Goal: Information Seeking & Learning: Check status

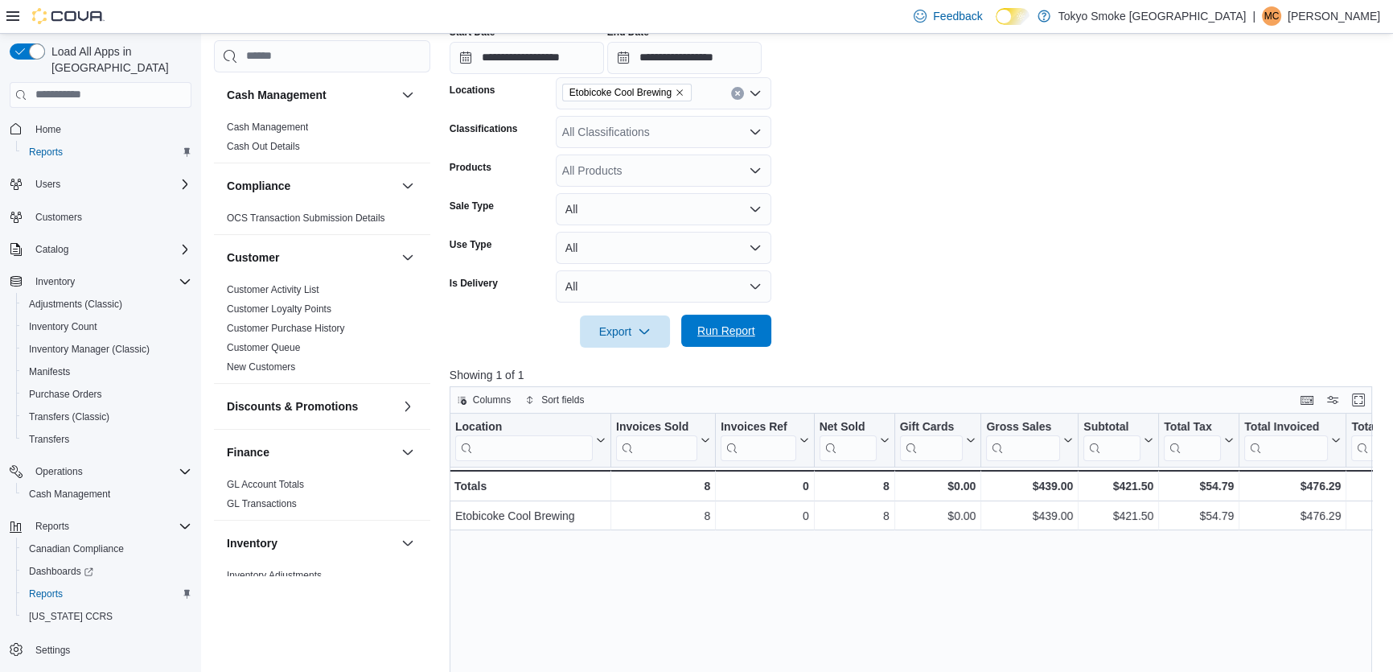
scroll to position [935, 0]
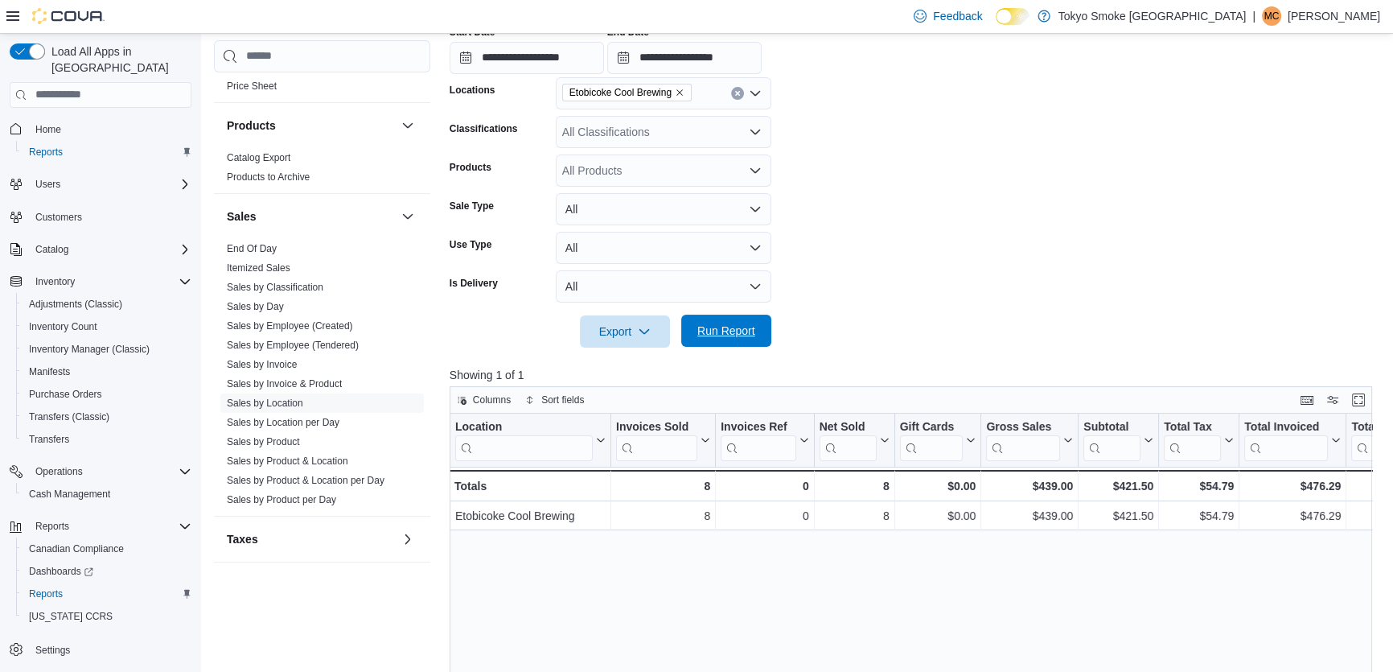
click at [729, 326] on span "Run Report" at bounding box center [726, 331] width 58 height 16
click at [627, 591] on div "Location Click to view column header actions Invoices Sold Click to view column…" at bounding box center [916, 668] width 932 height 511
click at [602, 552] on div "Location Click to view column header actions Invoices Sold Click to view column…" at bounding box center [916, 668] width 932 height 511
click at [1018, 495] on div "$730.00 - Gross Sales, column 6, row 2" at bounding box center [1029, 485] width 97 height 31
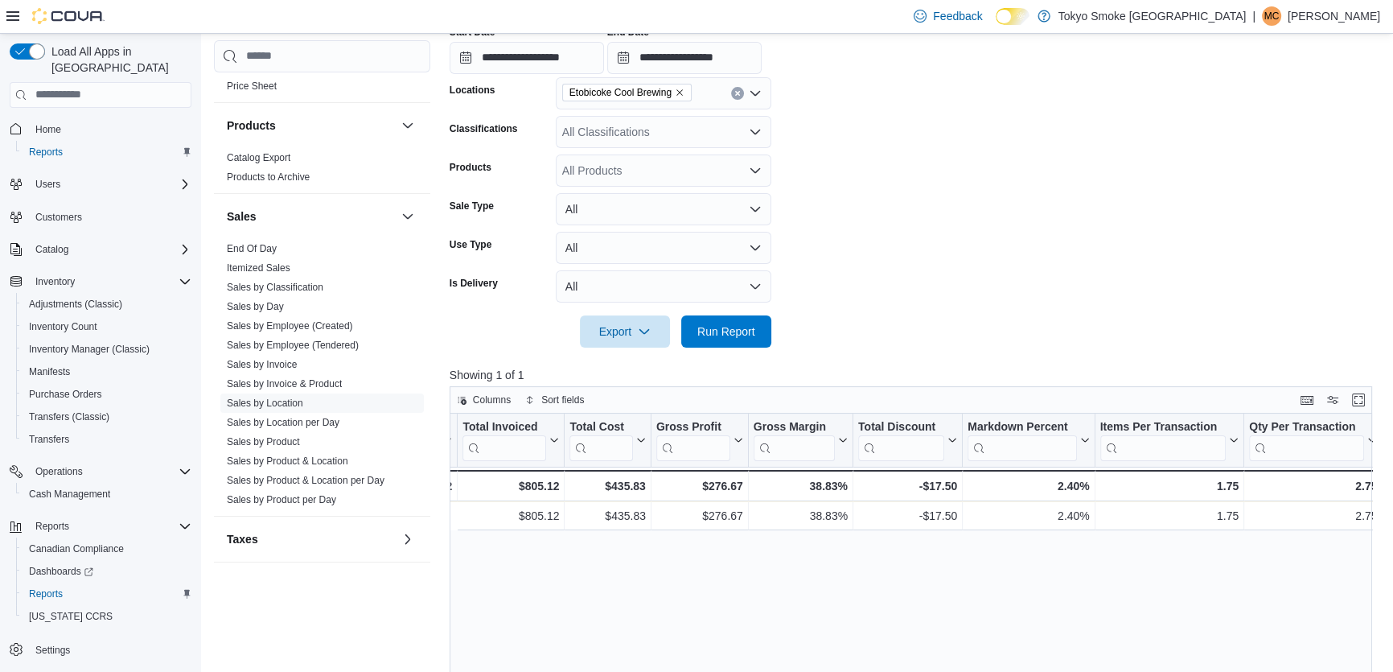
scroll to position [0, 925]
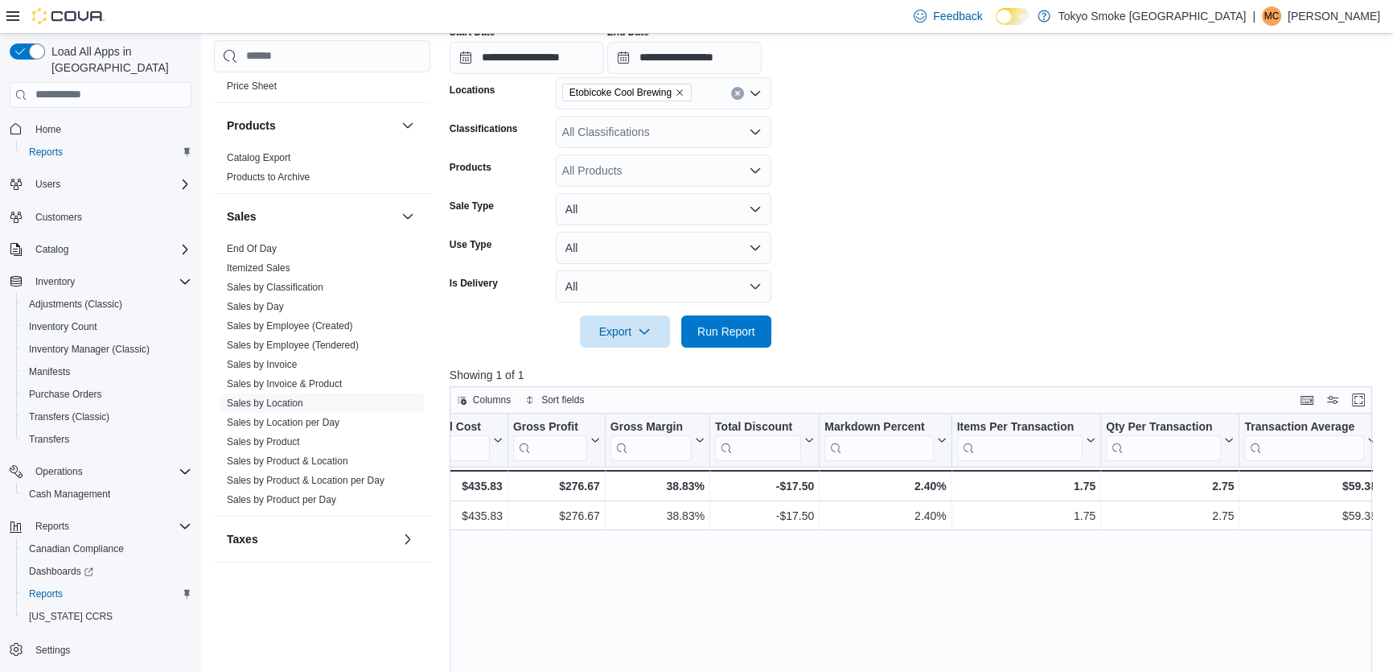
click at [515, 351] on div at bounding box center [916, 356] width 932 height 19
click at [286, 441] on link "Sales by Product" at bounding box center [263, 441] width 73 height 11
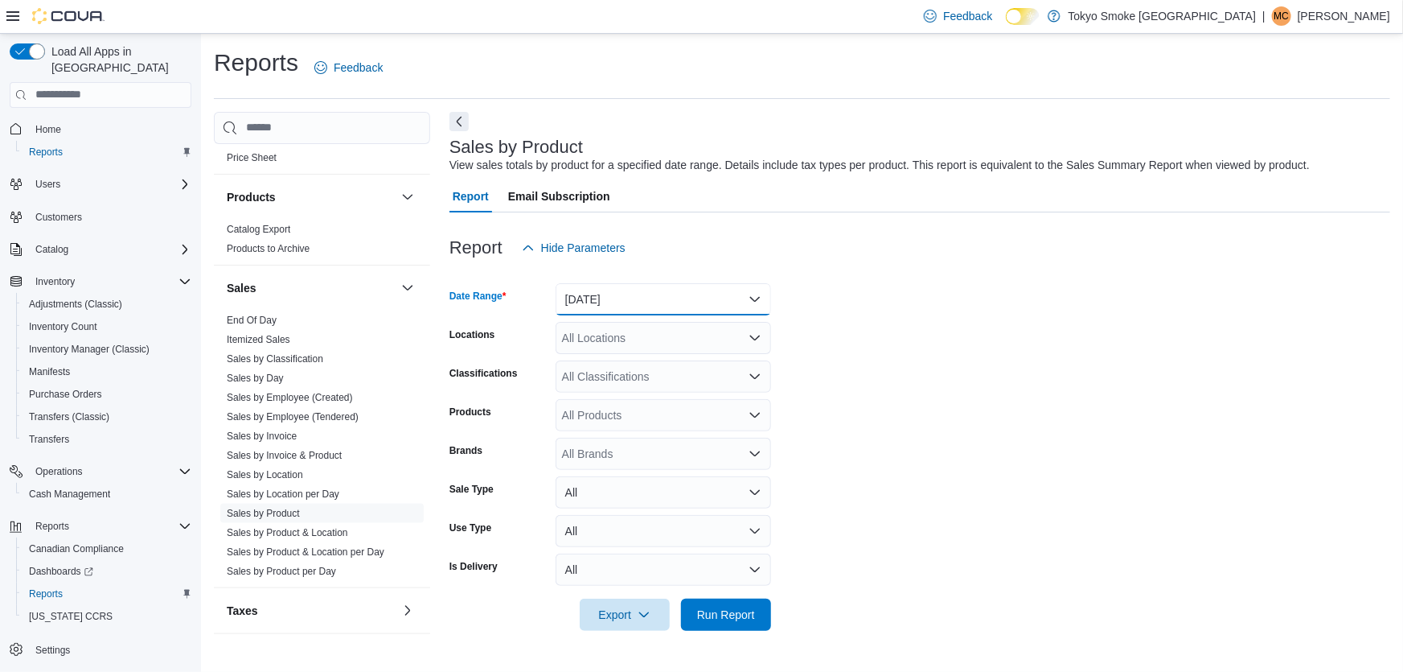
click at [610, 298] on button "[DATE]" at bounding box center [664, 299] width 216 height 32
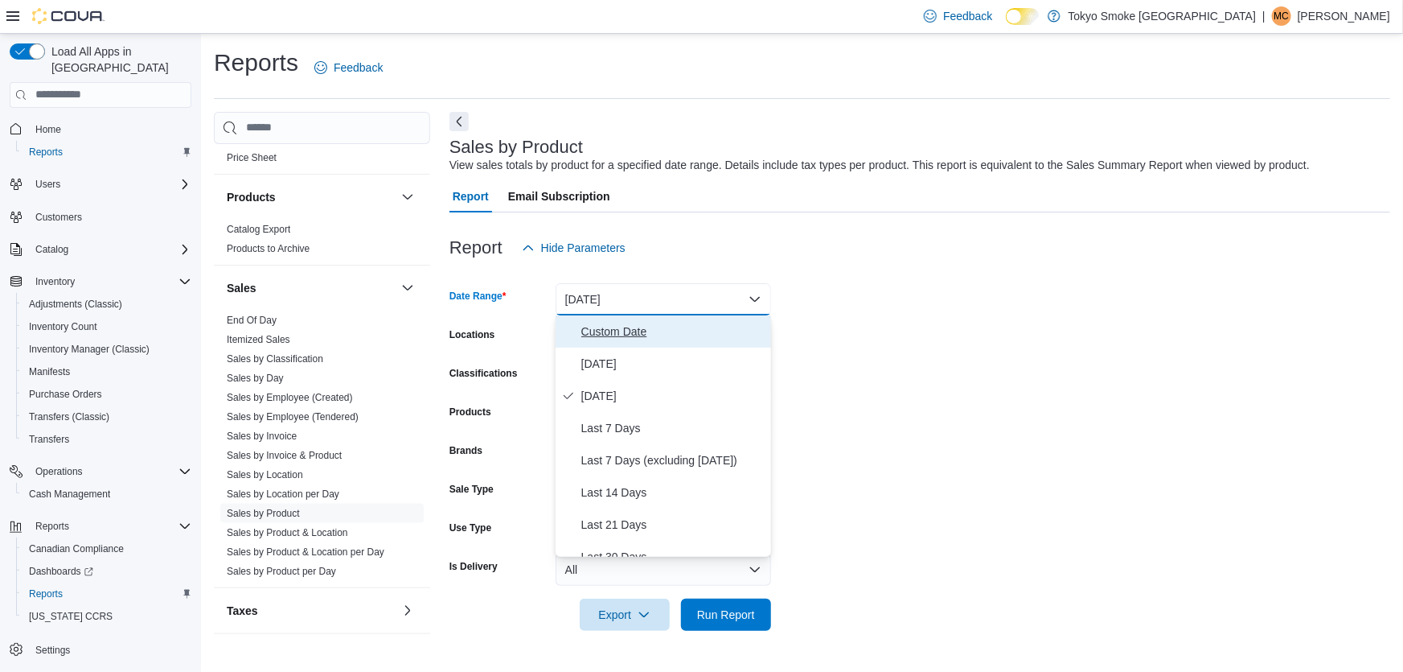
click at [578, 335] on button "Custom Date" at bounding box center [664, 331] width 216 height 32
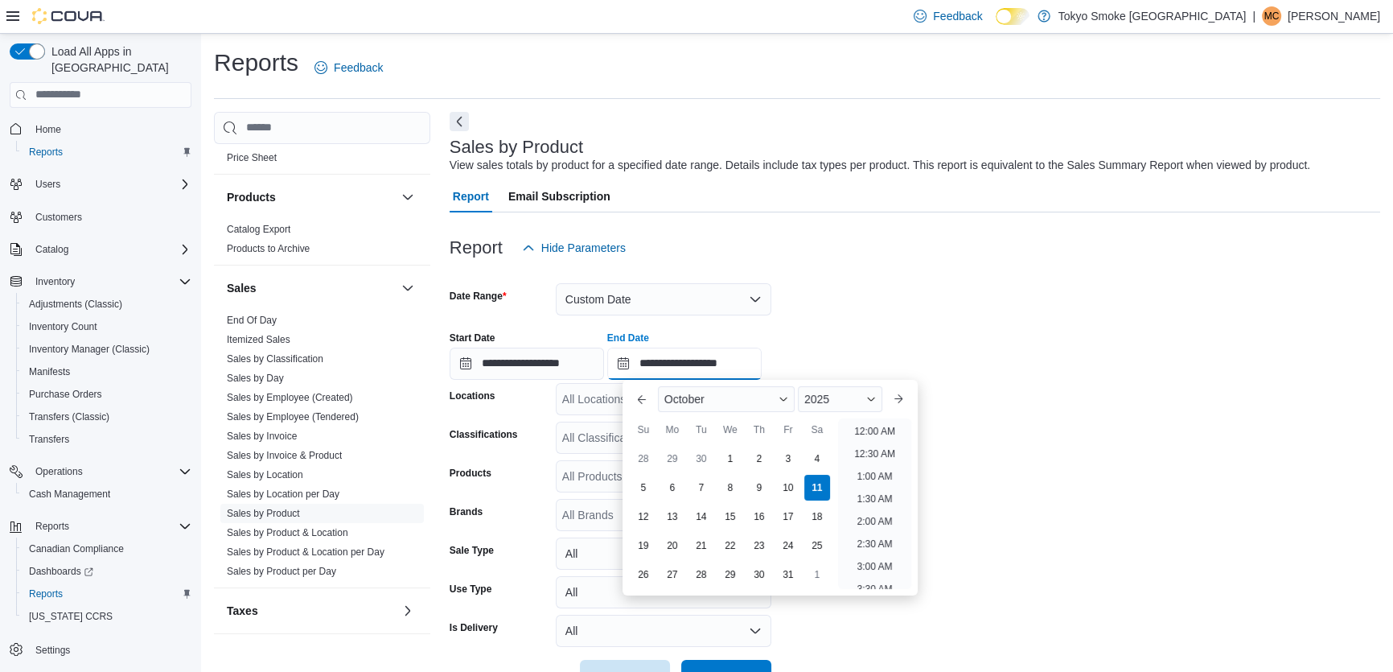
click at [708, 359] on input "**********" at bounding box center [684, 363] width 154 height 32
click at [873, 440] on li "2:00 PM" at bounding box center [874, 441] width 49 height 19
type input "**********"
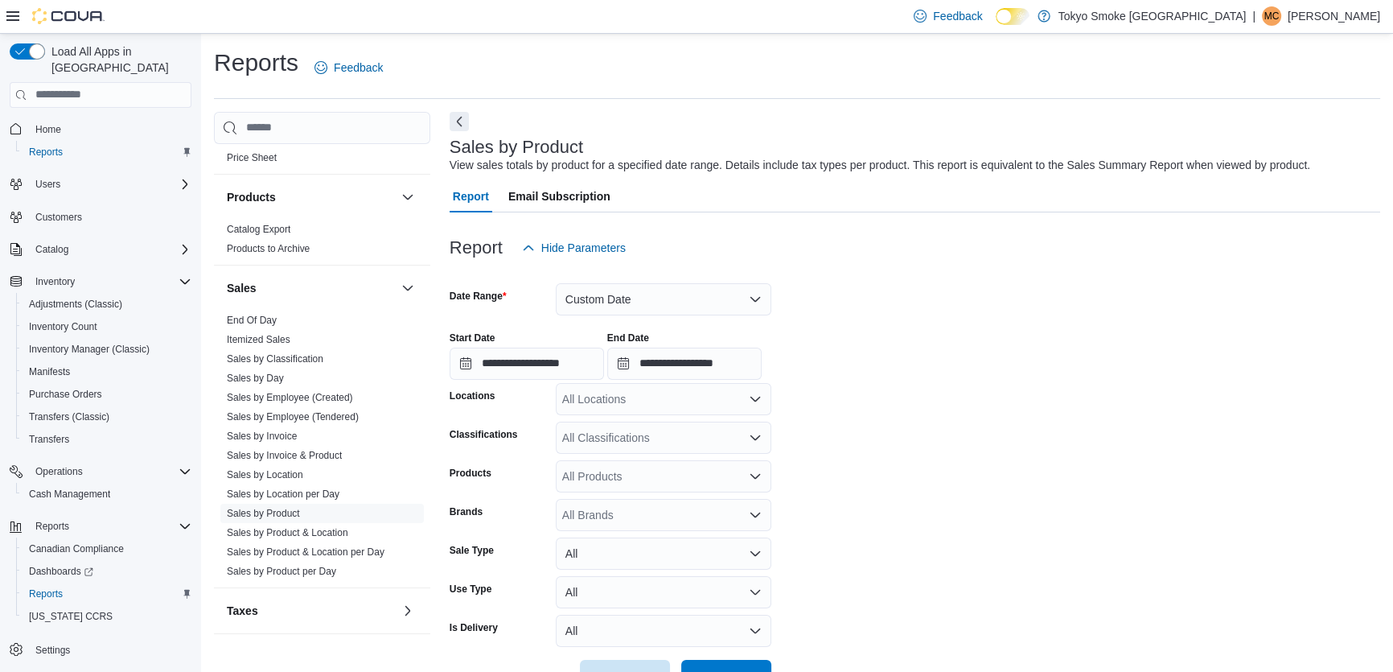
click at [643, 409] on div "All Locations" at bounding box center [664, 399] width 216 height 32
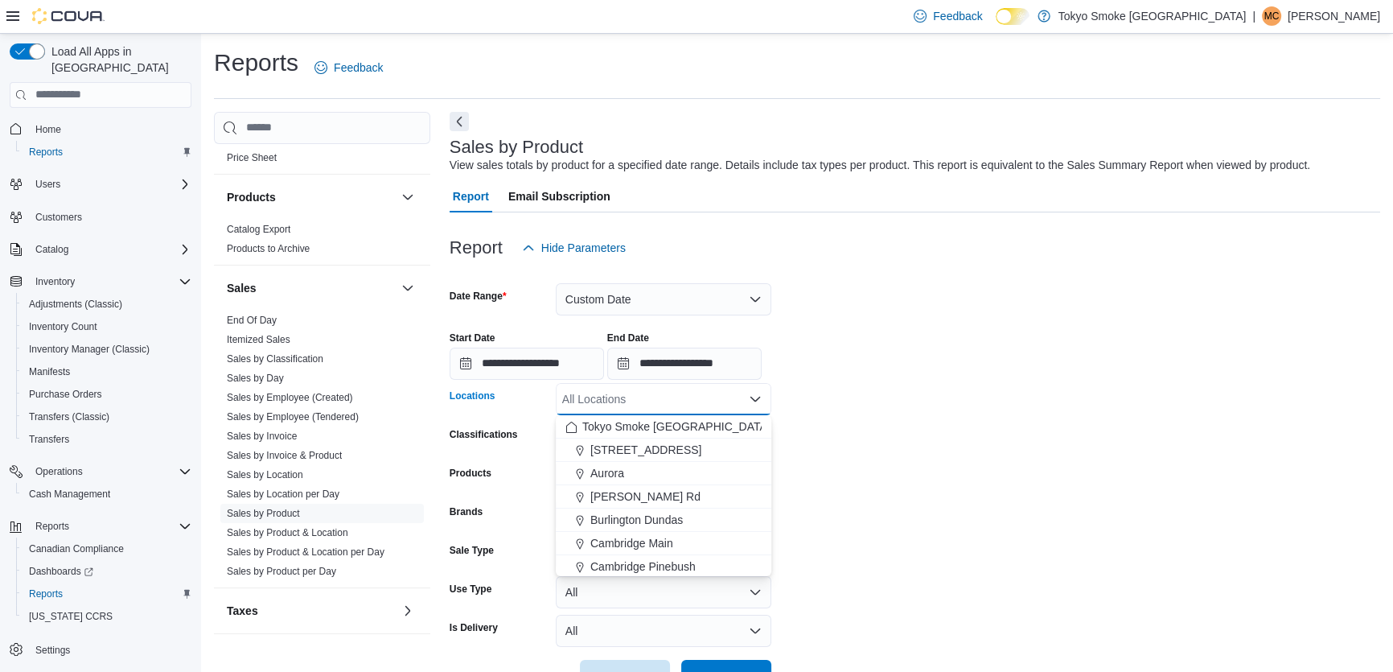
scroll to position [72, 0]
click at [646, 545] on span "Etobicoke Cool Brewing" at bounding box center [650, 540] width 120 height 16
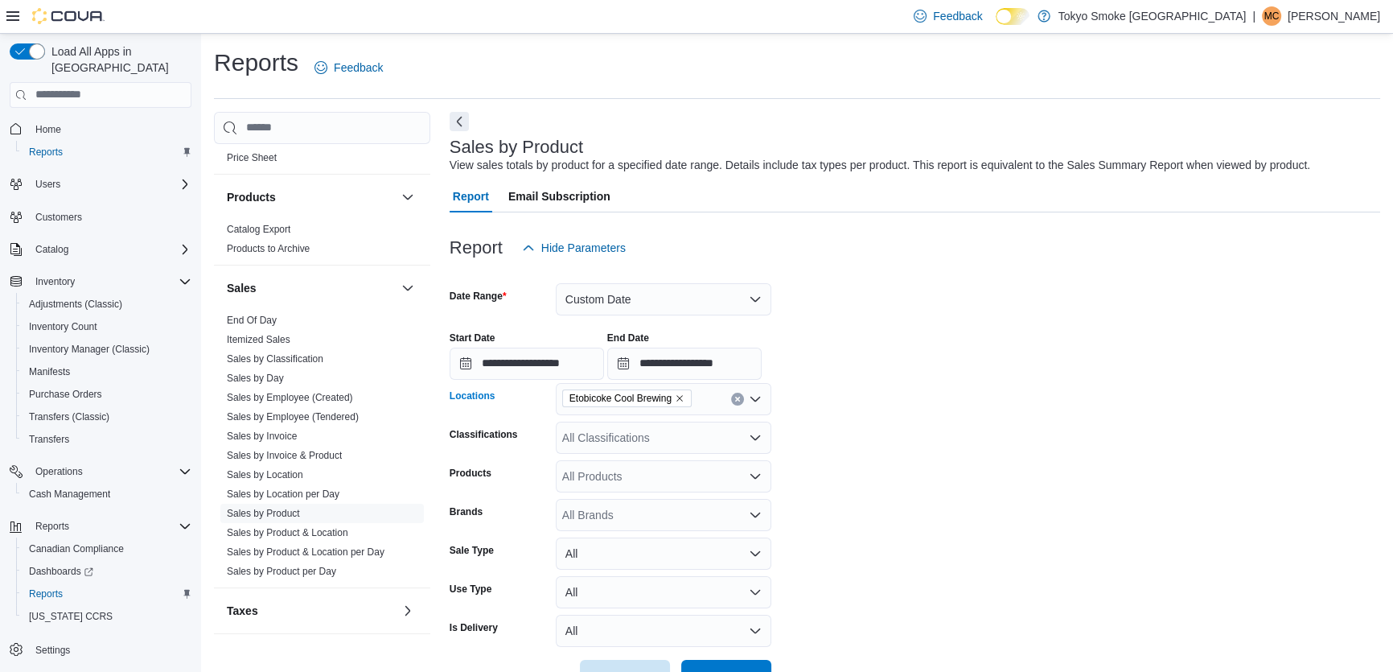
scroll to position [51, 0]
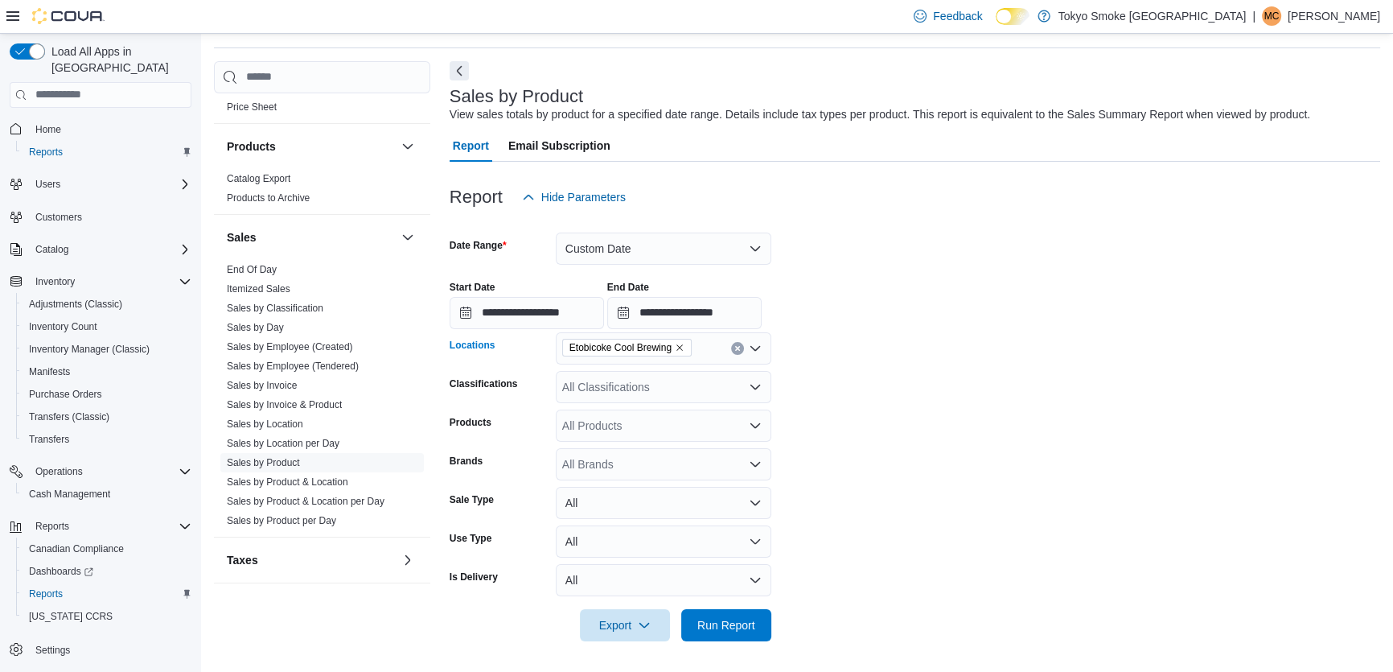
click at [731, 641] on div at bounding box center [915, 650] width 931 height 19
click at [713, 620] on span "Run Report" at bounding box center [726, 624] width 58 height 16
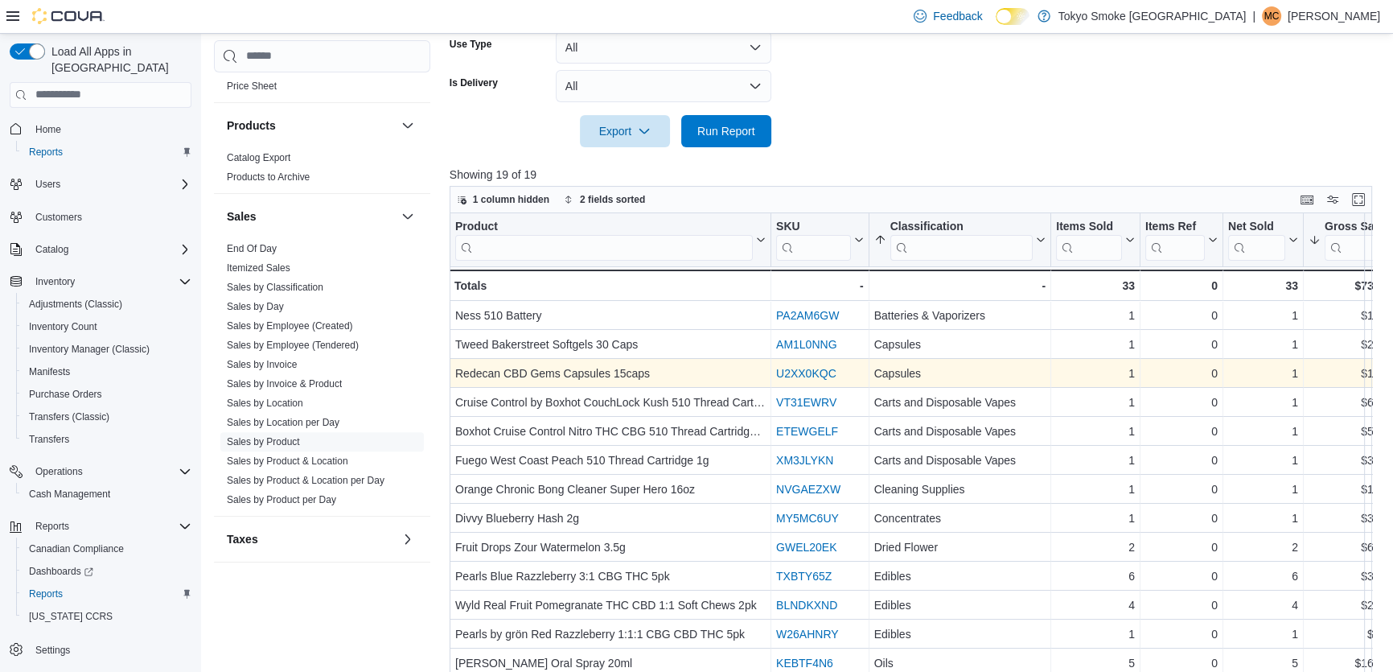
scroll to position [563, 0]
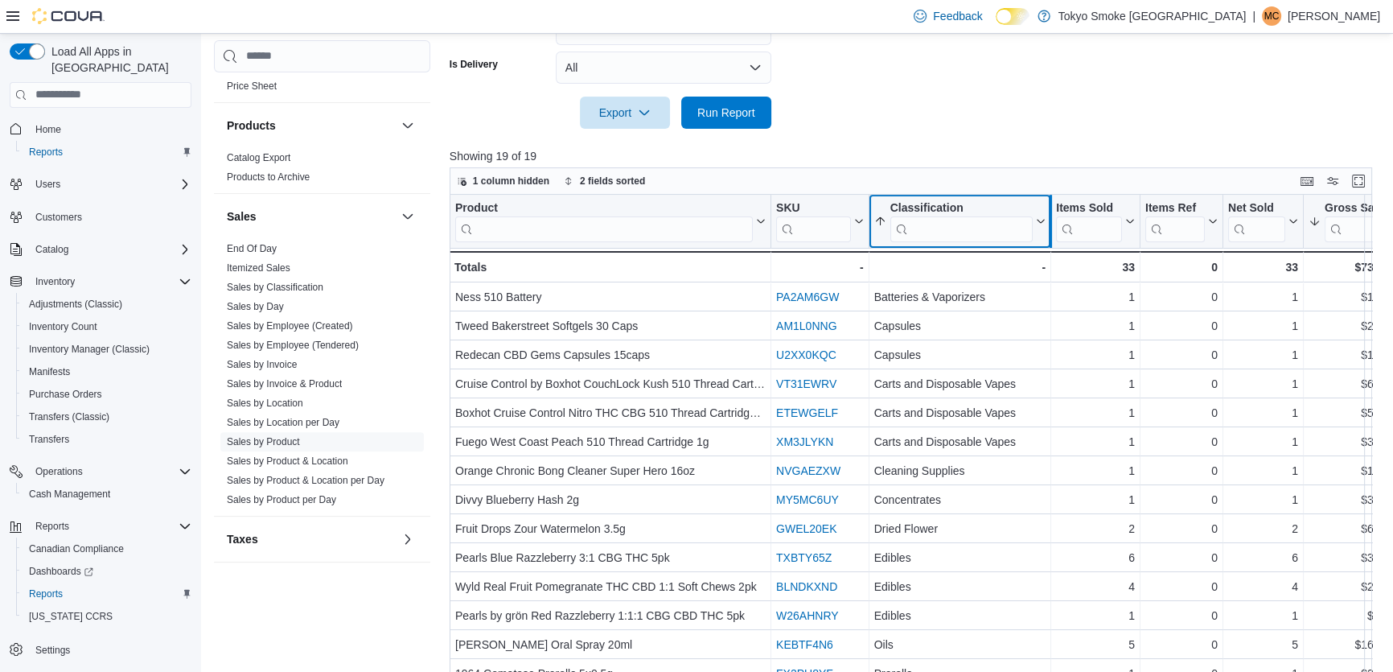
click at [1034, 224] on icon at bounding box center [1039, 221] width 13 height 10
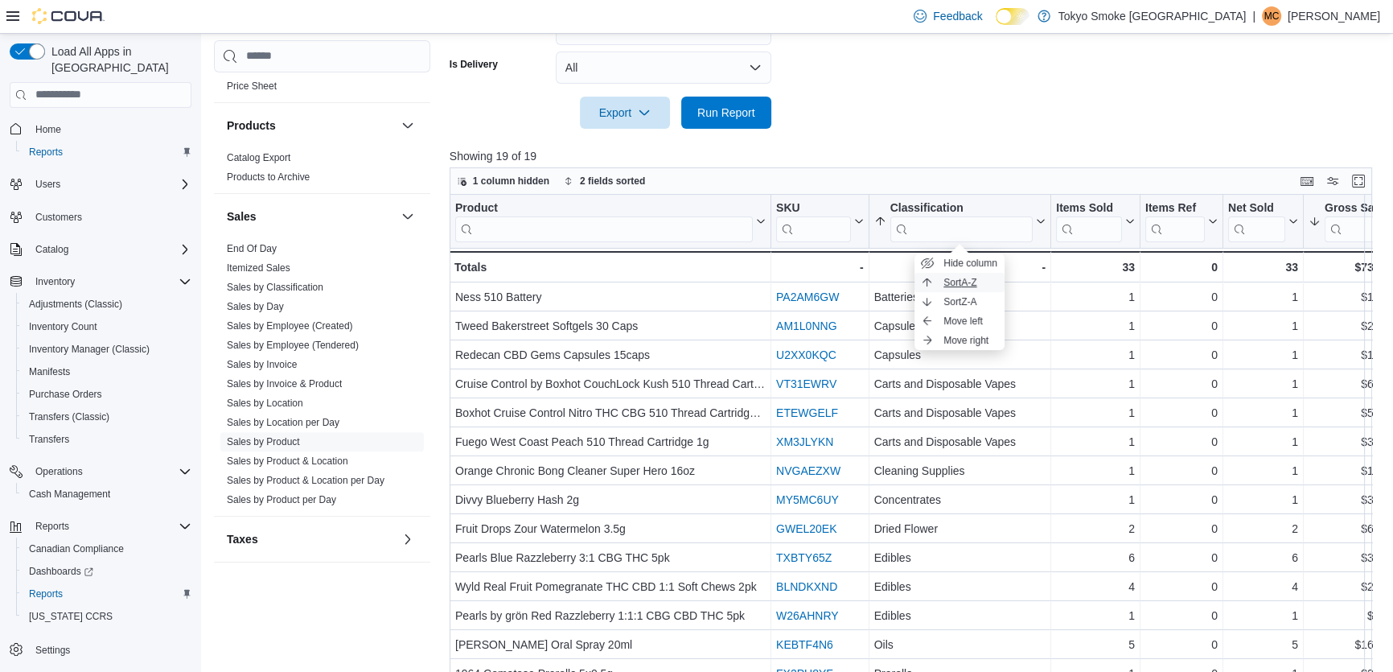
click at [960, 277] on span "Sort A-Z" at bounding box center [959, 282] width 33 height 13
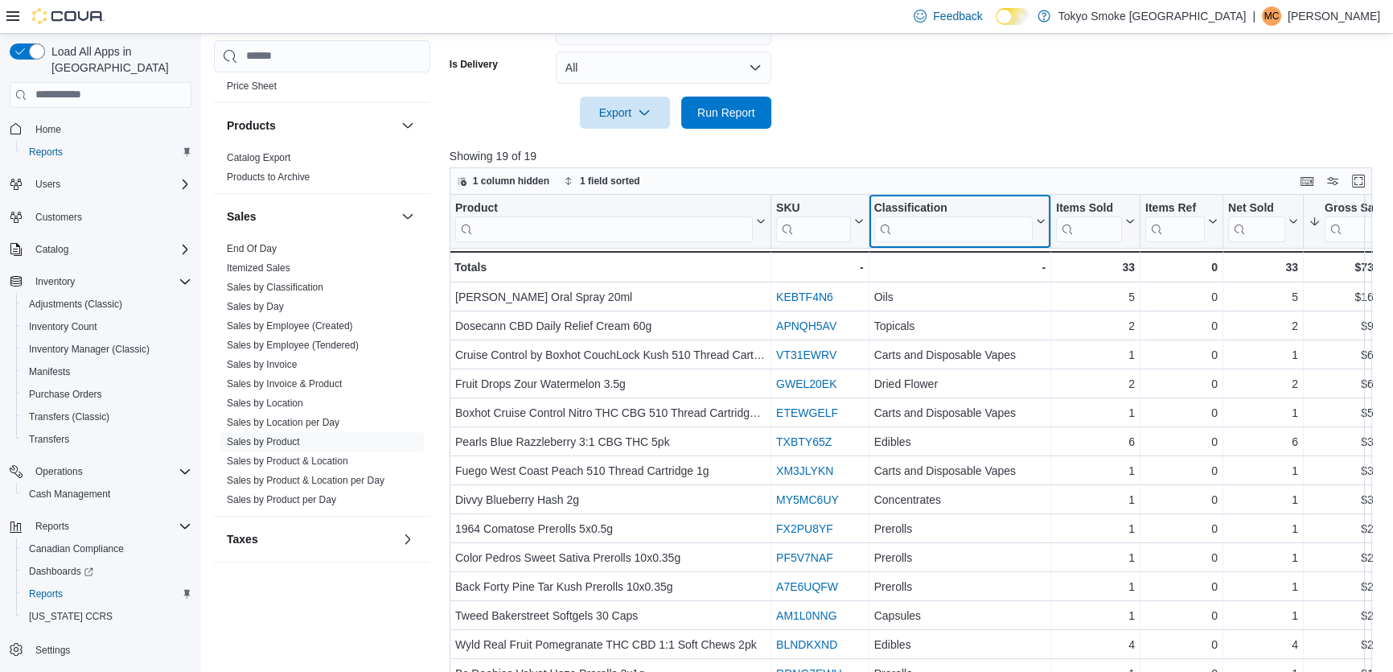
click at [1035, 225] on icon at bounding box center [1039, 221] width 13 height 10
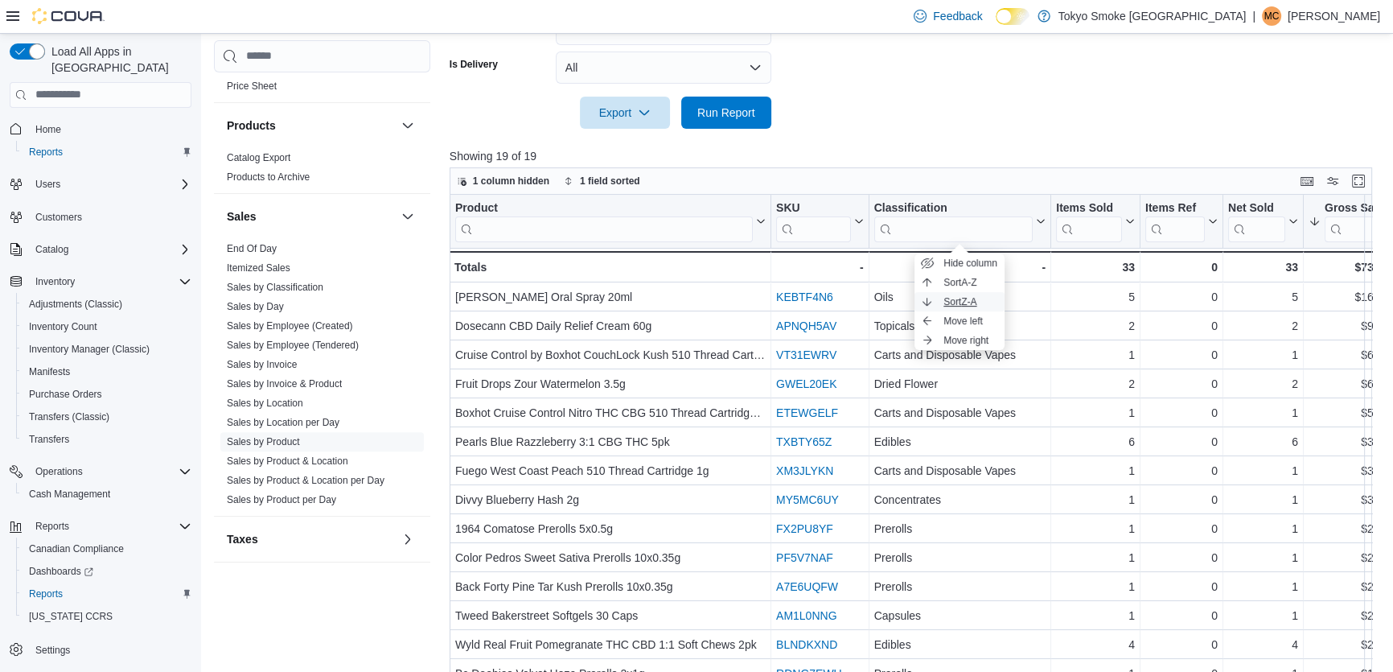
click at [961, 303] on span "Sort Z-A" at bounding box center [959, 301] width 33 height 13
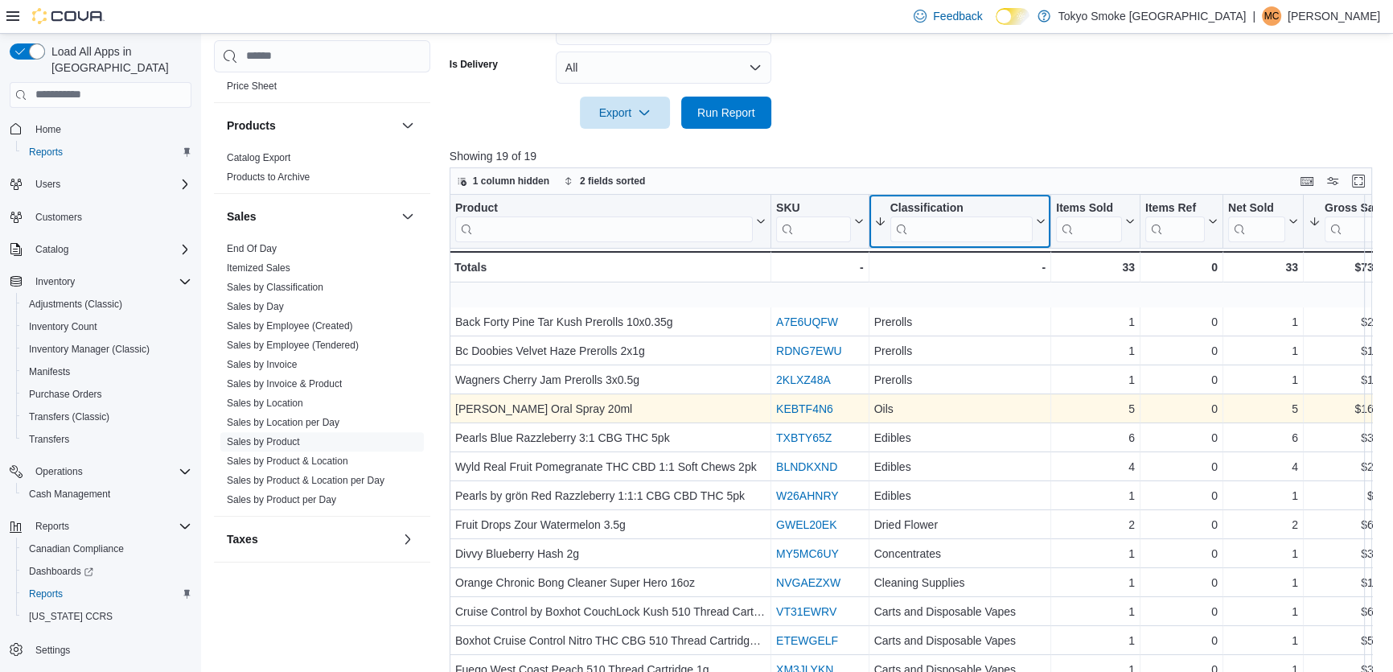
scroll to position [135, 0]
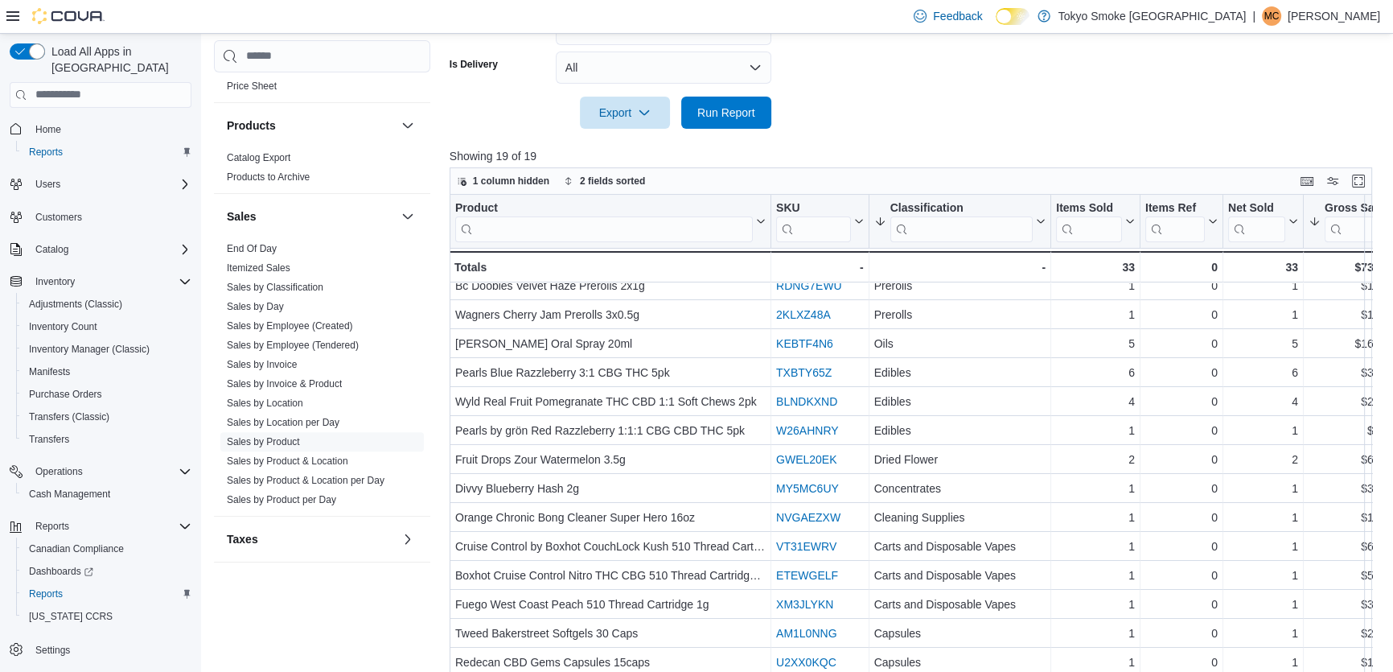
click at [512, 133] on div at bounding box center [916, 138] width 932 height 19
click at [257, 399] on link "Sales by Location" at bounding box center [265, 402] width 76 height 11
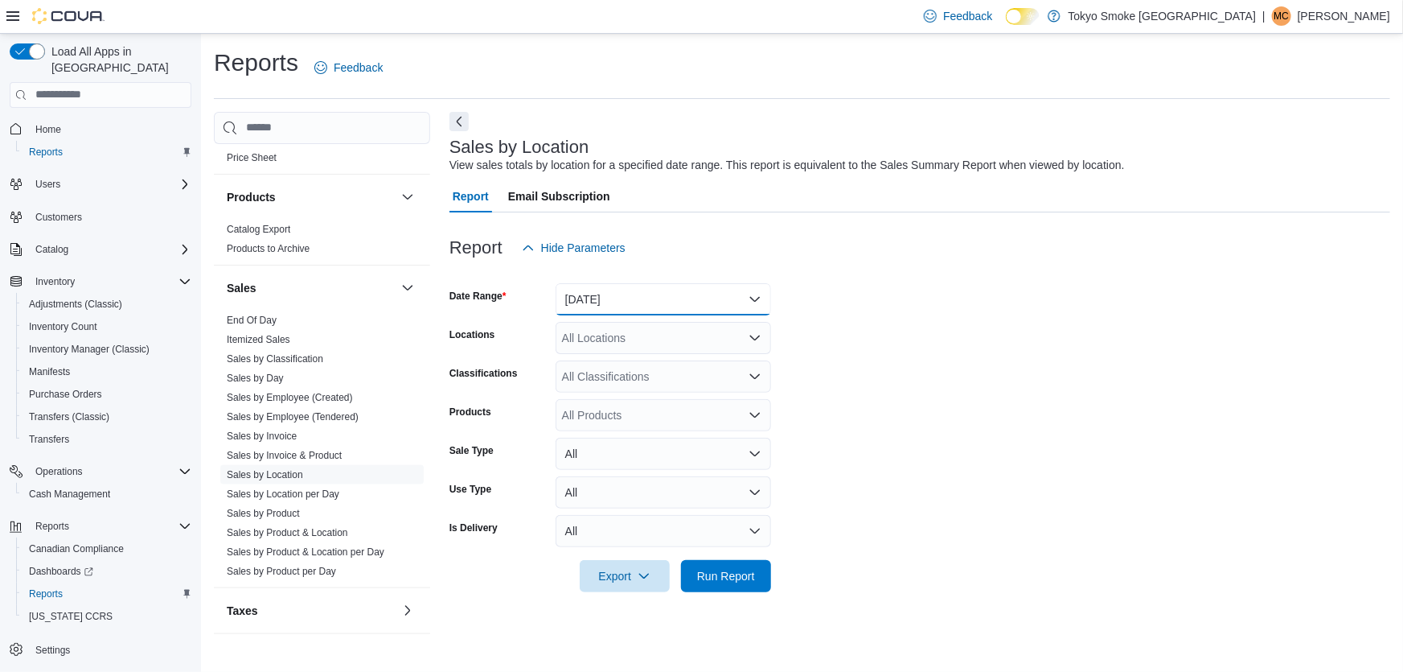
click at [592, 300] on button "[DATE]" at bounding box center [664, 299] width 216 height 32
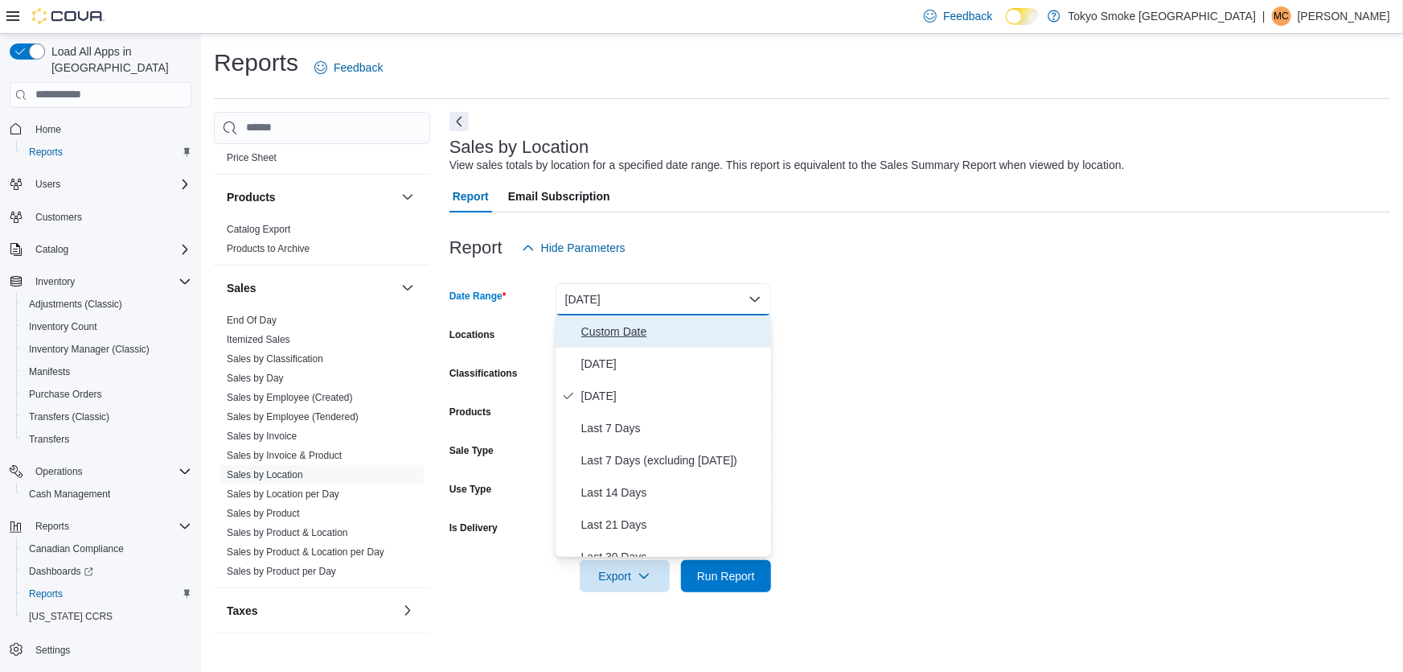
click at [605, 343] on button "Custom Date" at bounding box center [664, 331] width 216 height 32
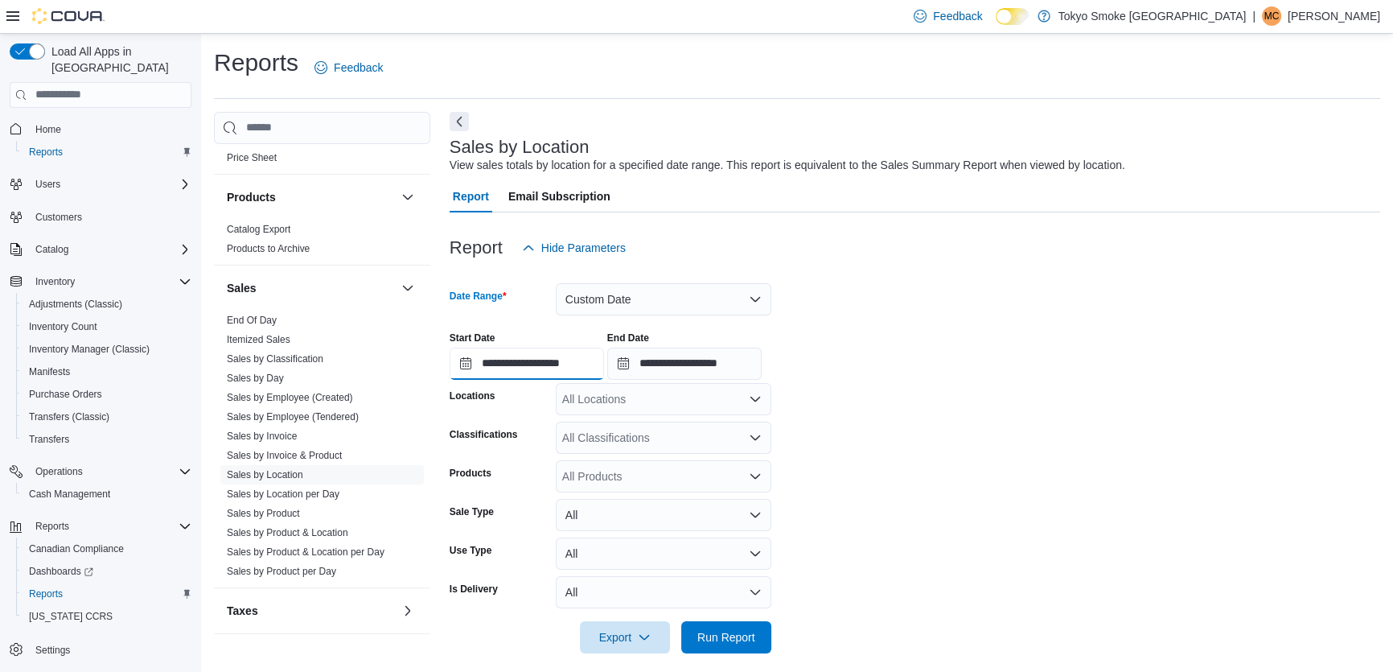
click at [553, 358] on input "**********" at bounding box center [527, 363] width 154 height 32
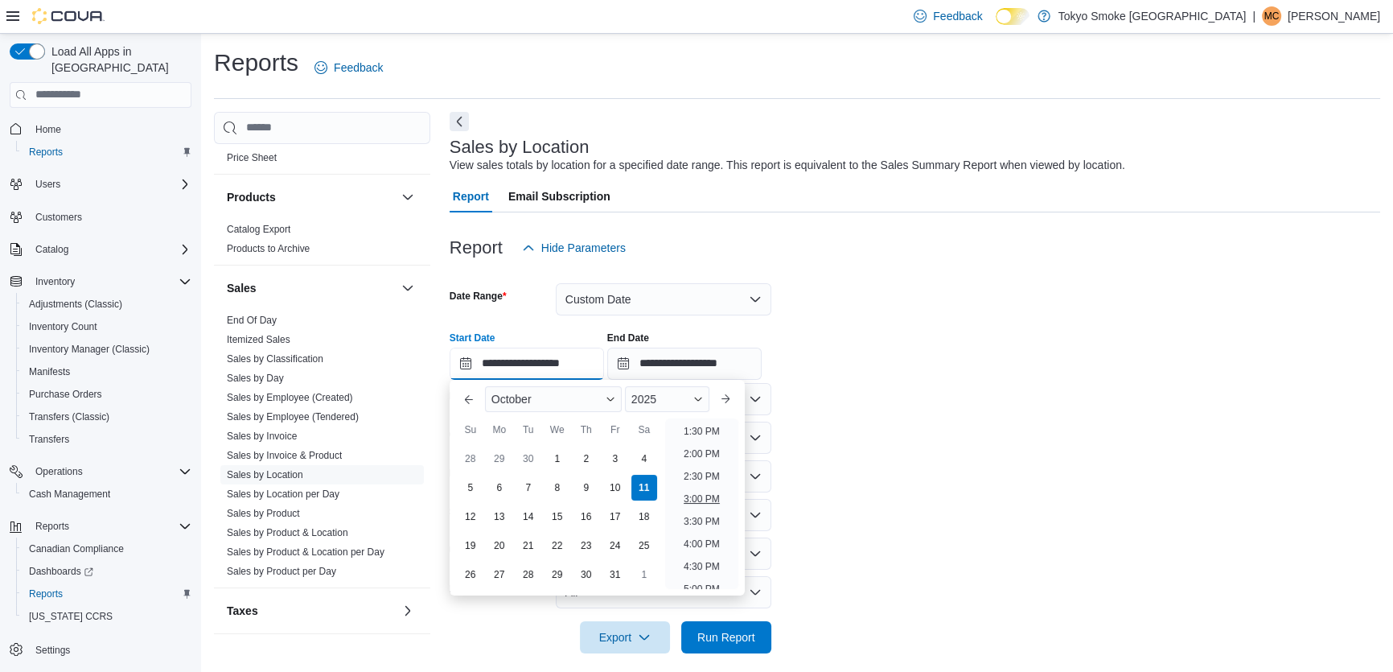
scroll to position [635, 0]
click at [692, 431] on li "2:00 PM" at bounding box center [701, 426] width 49 height 19
type input "**********"
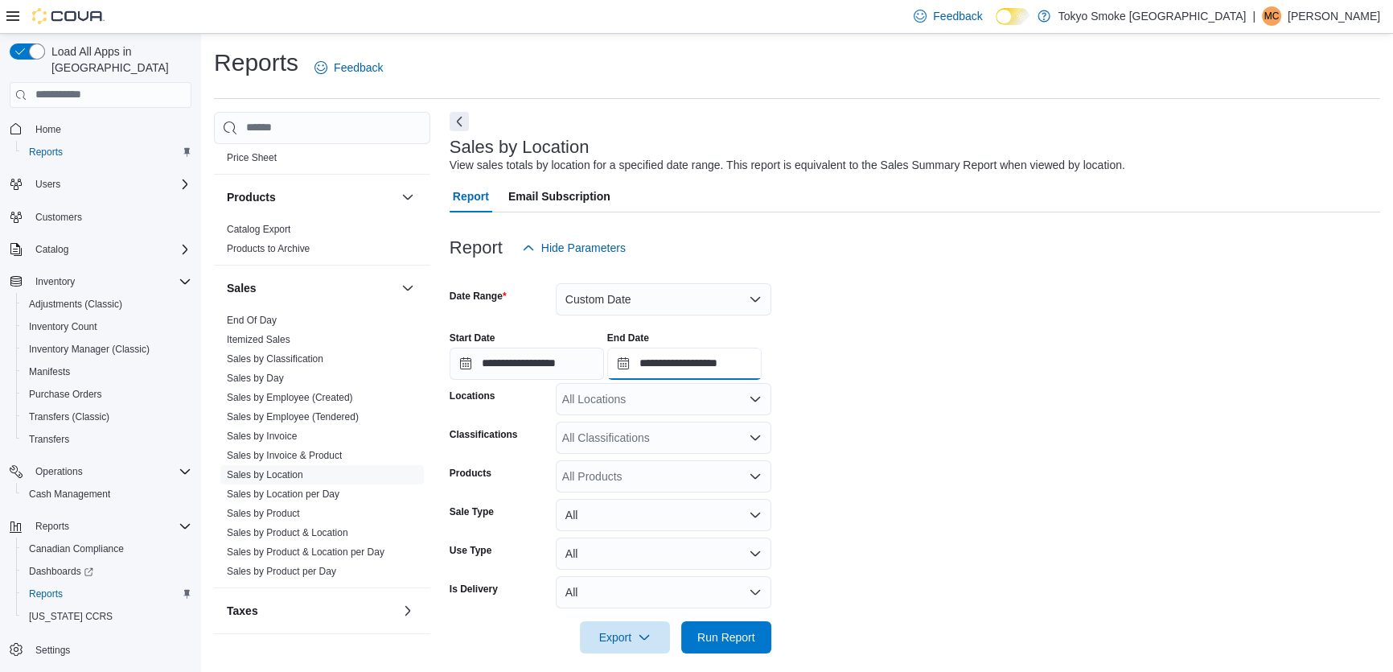
click at [756, 359] on input "**********" at bounding box center [684, 363] width 154 height 32
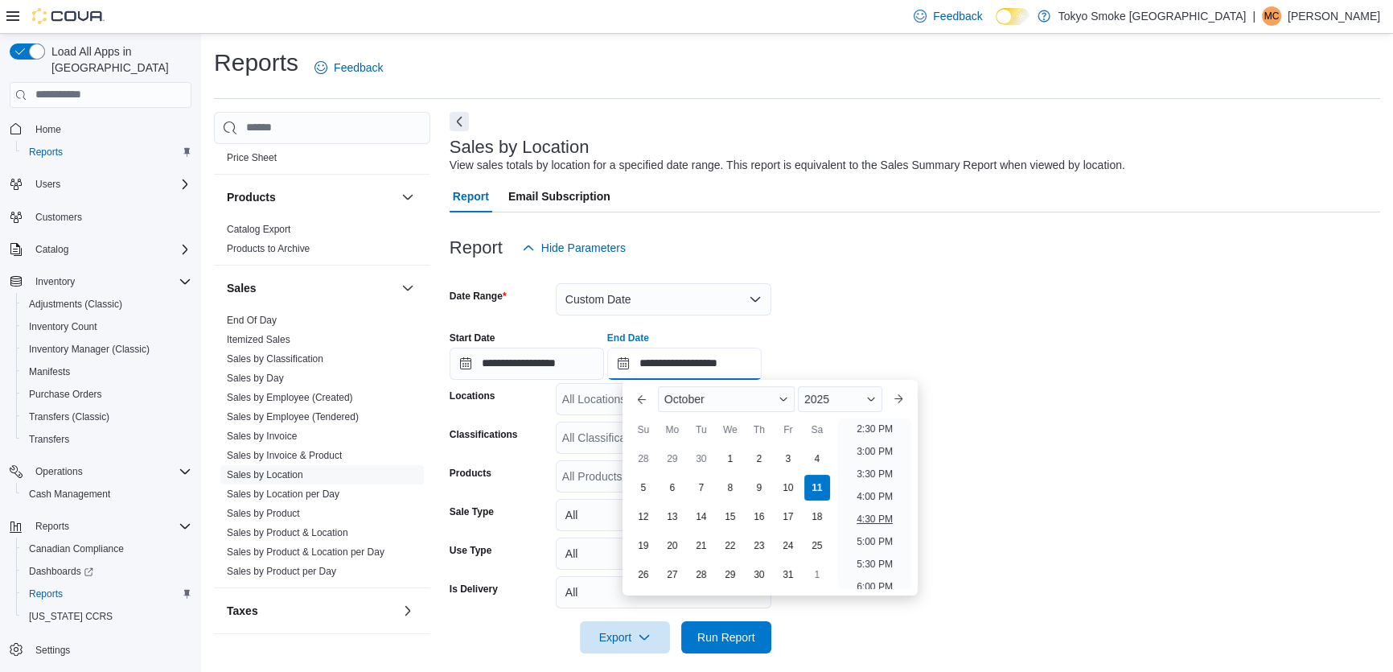
scroll to position [620, 0]
click at [875, 567] on li "5:00 PM" at bounding box center [874, 576] width 49 height 19
type input "**********"
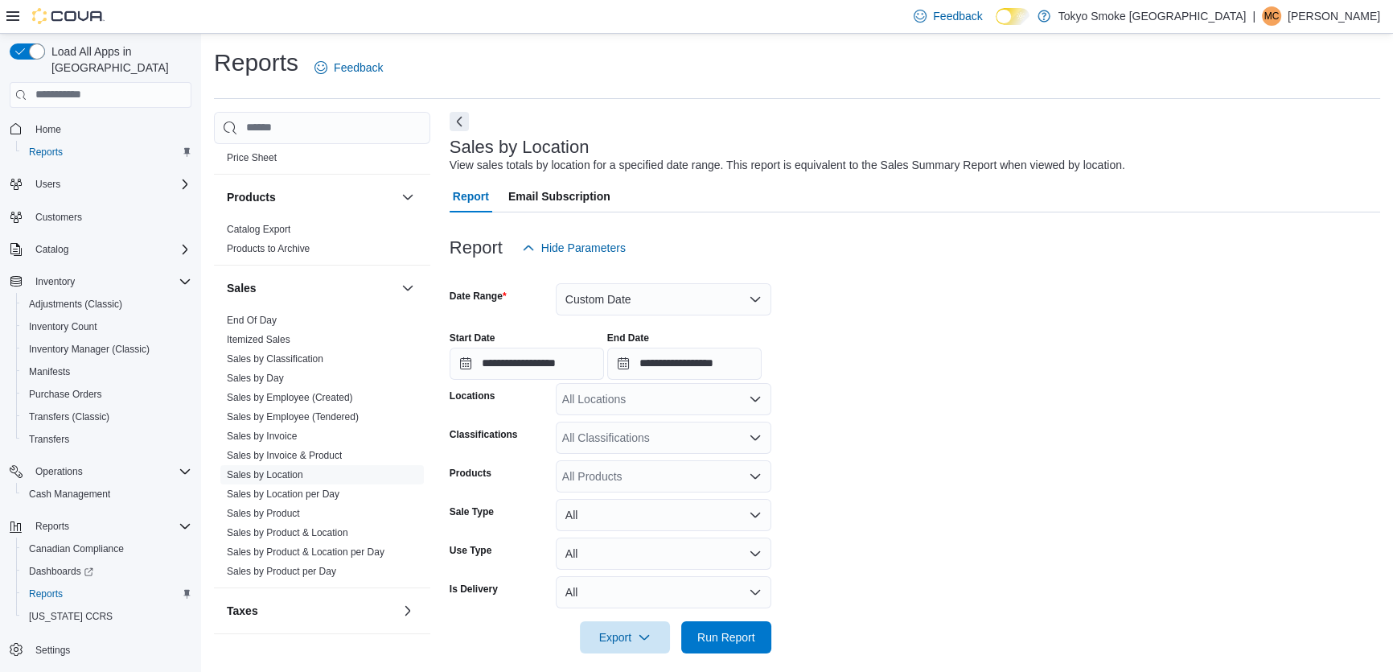
click at [924, 453] on form "**********" at bounding box center [915, 458] width 931 height 389
click at [673, 403] on div "All Locations" at bounding box center [664, 399] width 216 height 32
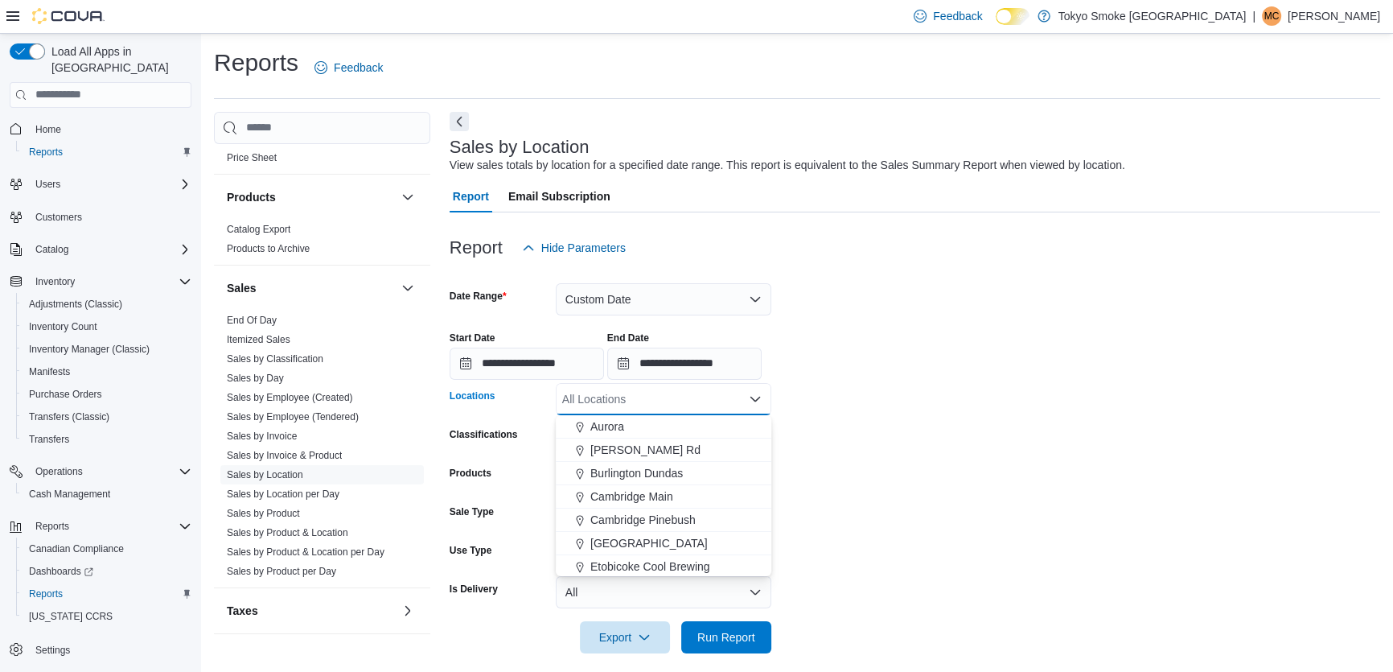
scroll to position [72, 0]
click at [663, 536] on span "Etobicoke Cool Brewing" at bounding box center [650, 540] width 120 height 16
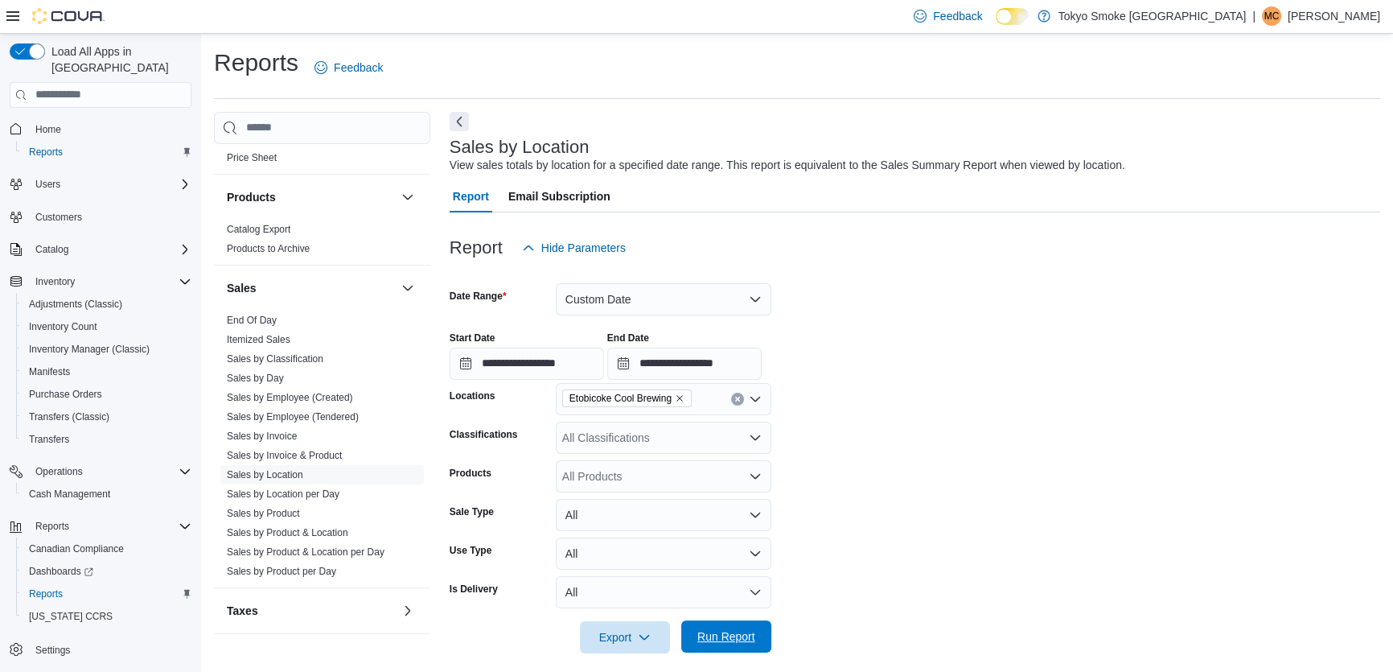
click at [733, 636] on span "Run Report" at bounding box center [726, 636] width 58 height 16
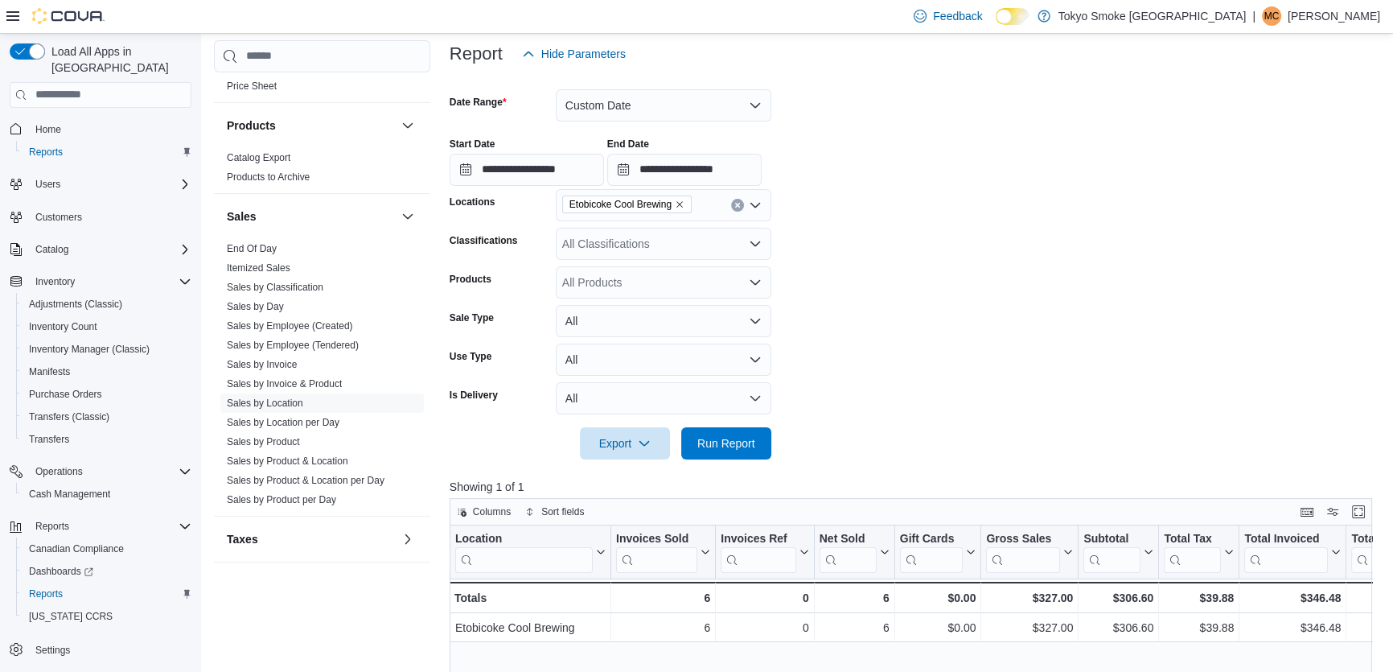
scroll to position [292, 0]
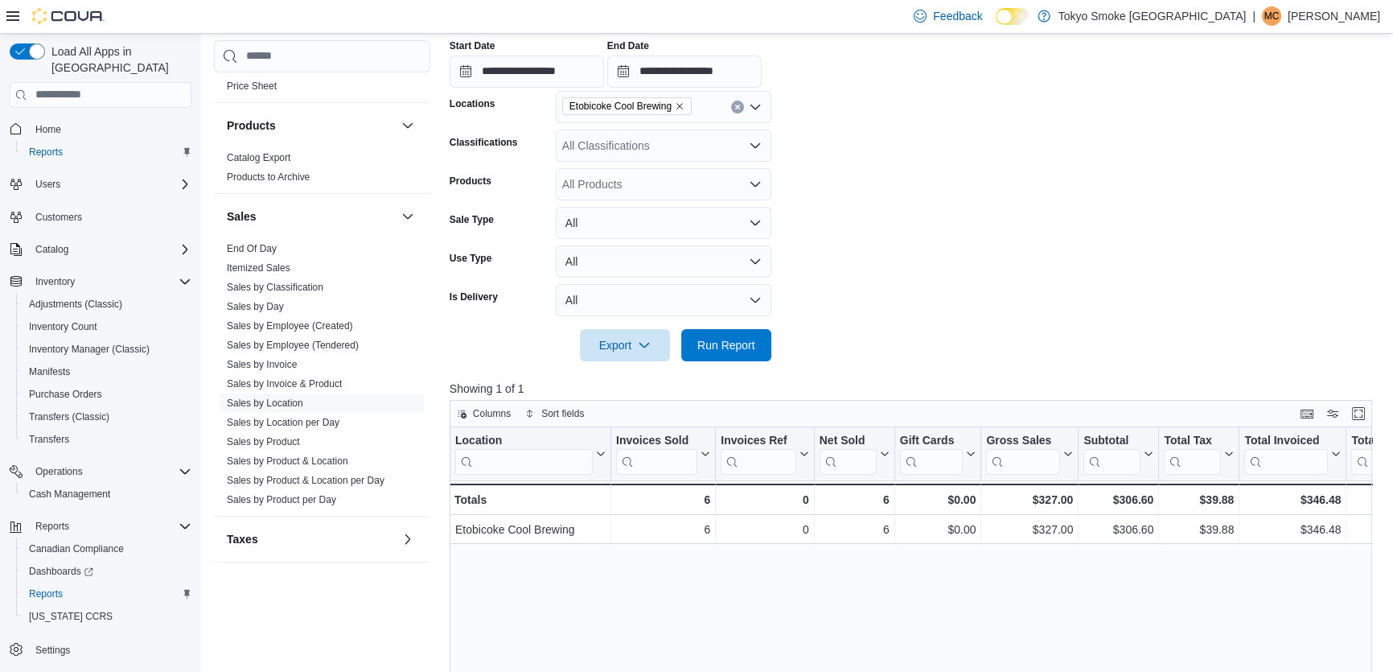
click at [976, 282] on form "**********" at bounding box center [916, 166] width 932 height 389
